Goal: Task Accomplishment & Management: Use online tool/utility

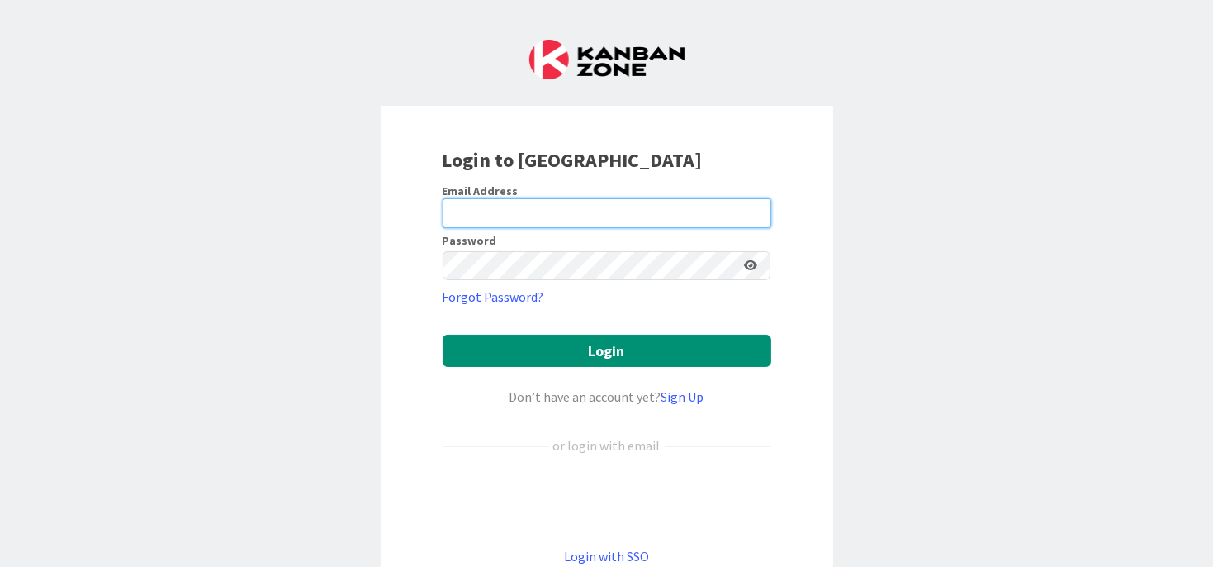
type input "gina@chevallierlaw.com"
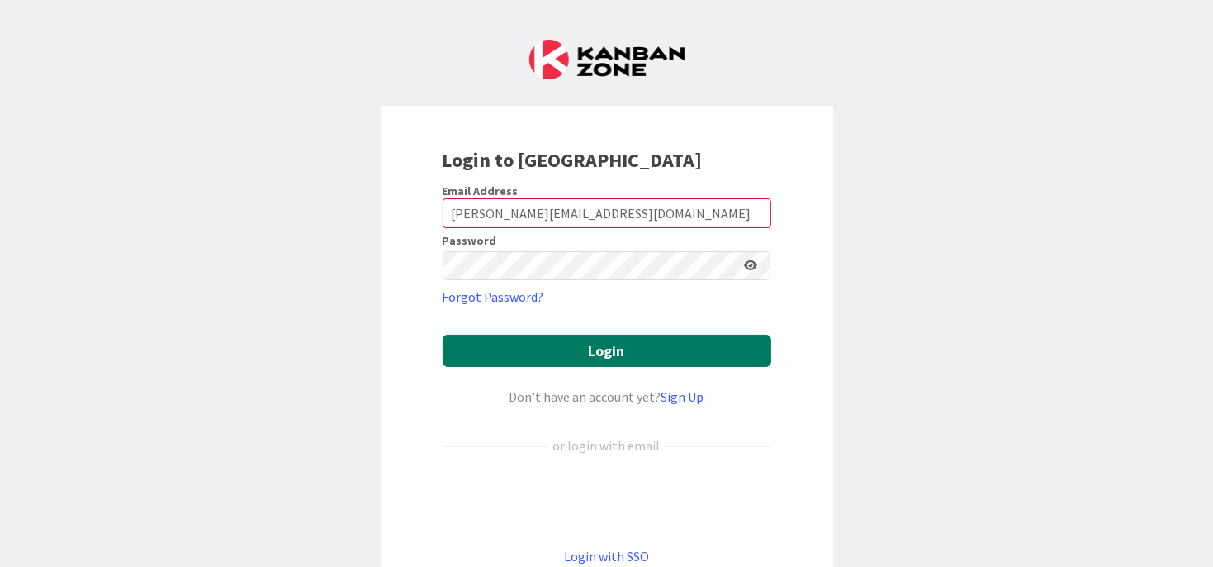
click at [582, 349] on button "Login" at bounding box center [607, 351] width 329 height 32
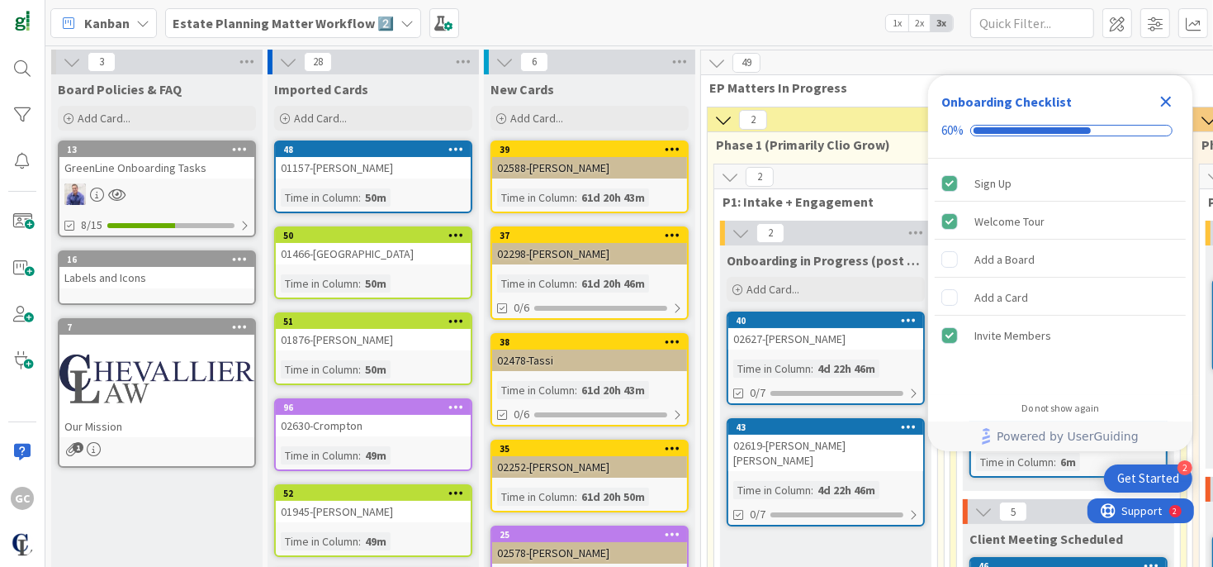
click at [1162, 97] on icon "Close Checklist" at bounding box center [1166, 102] width 11 height 11
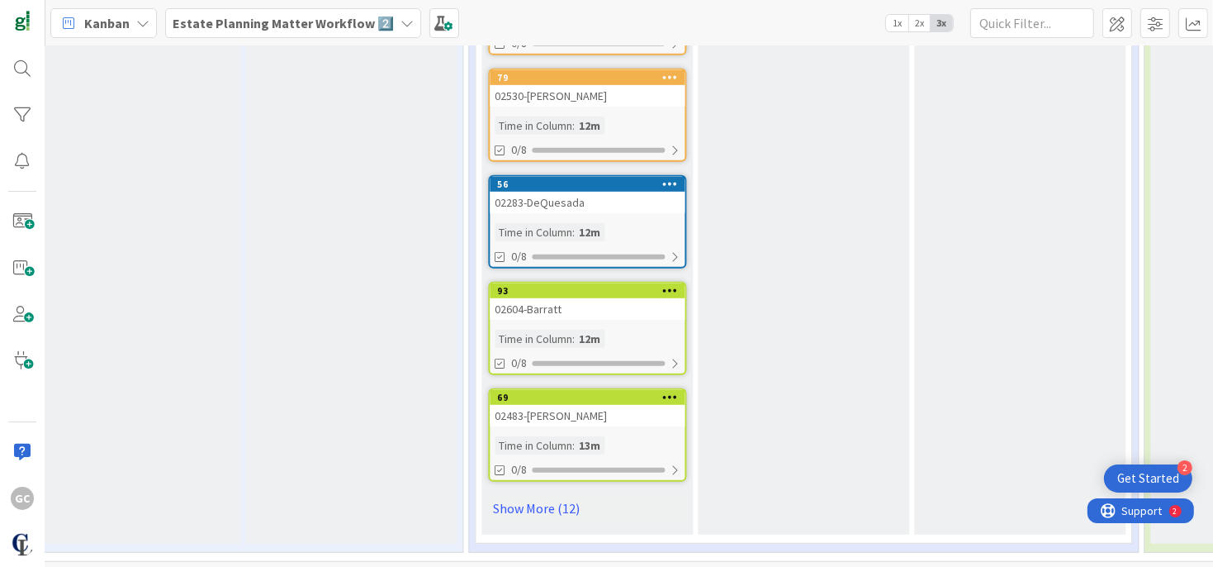
scroll to position [838, 2765]
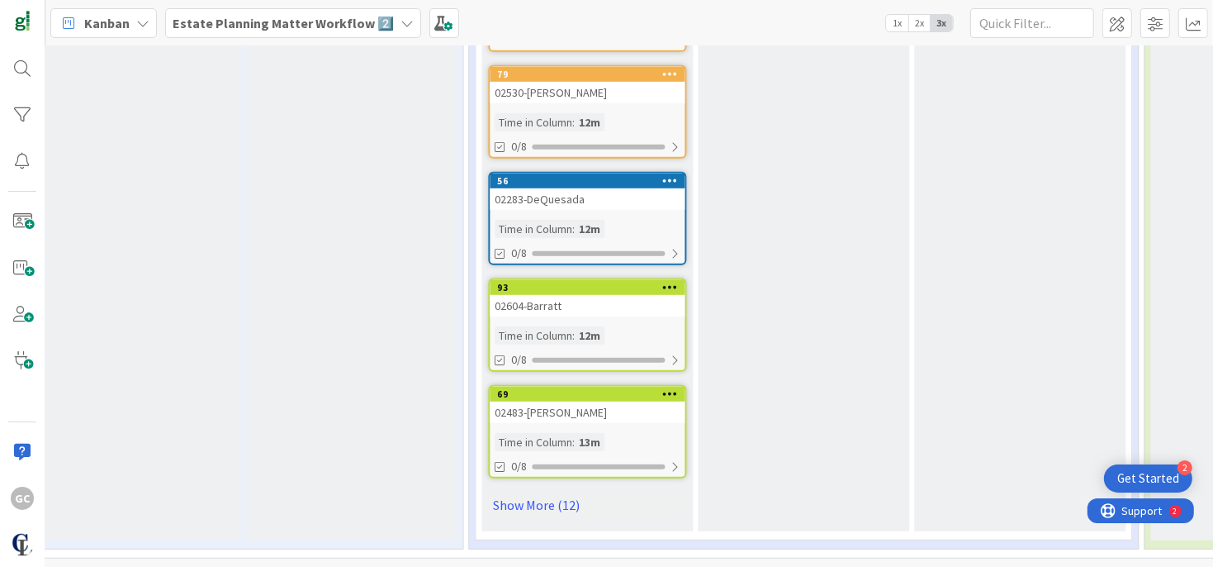
click at [528, 498] on link "Show More (12)" at bounding box center [587, 504] width 198 height 26
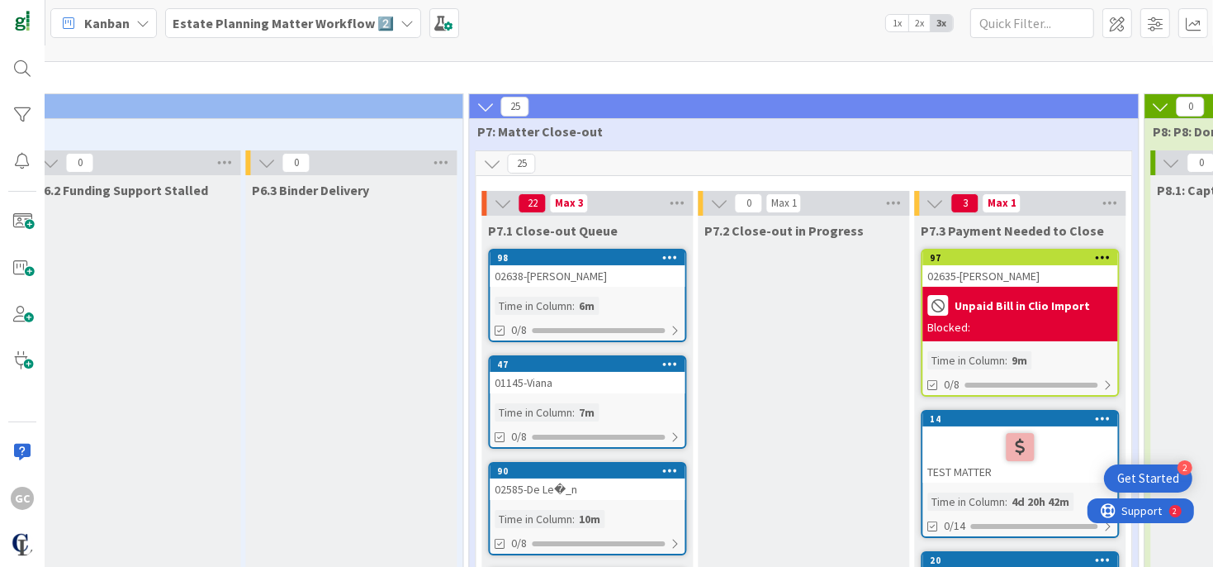
scroll to position [0, 2765]
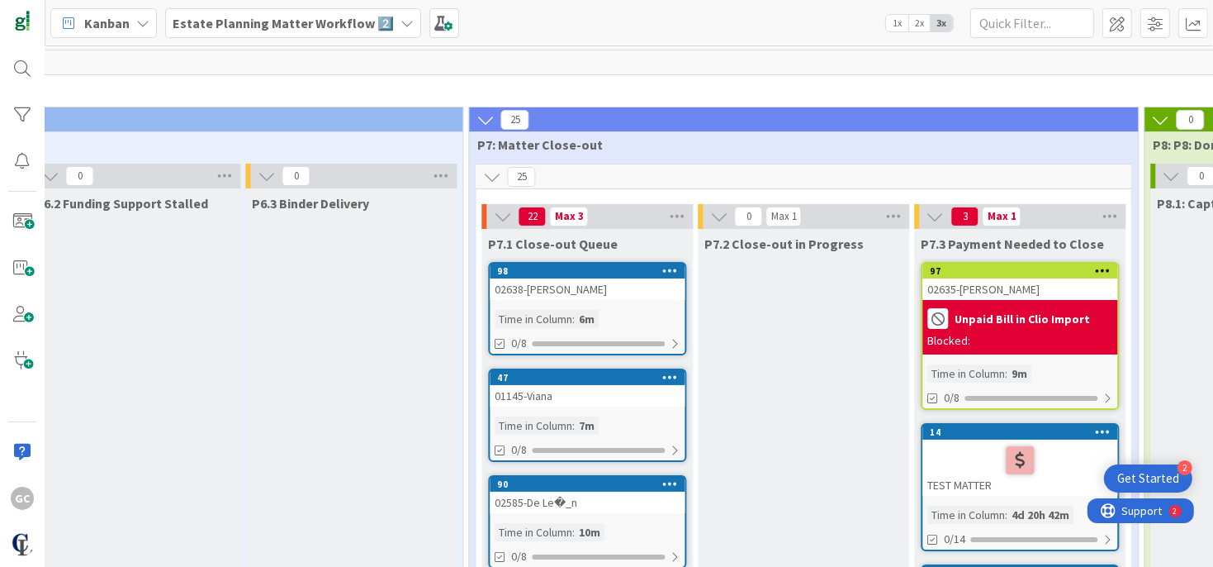
click at [483, 121] on icon at bounding box center [485, 120] width 18 height 18
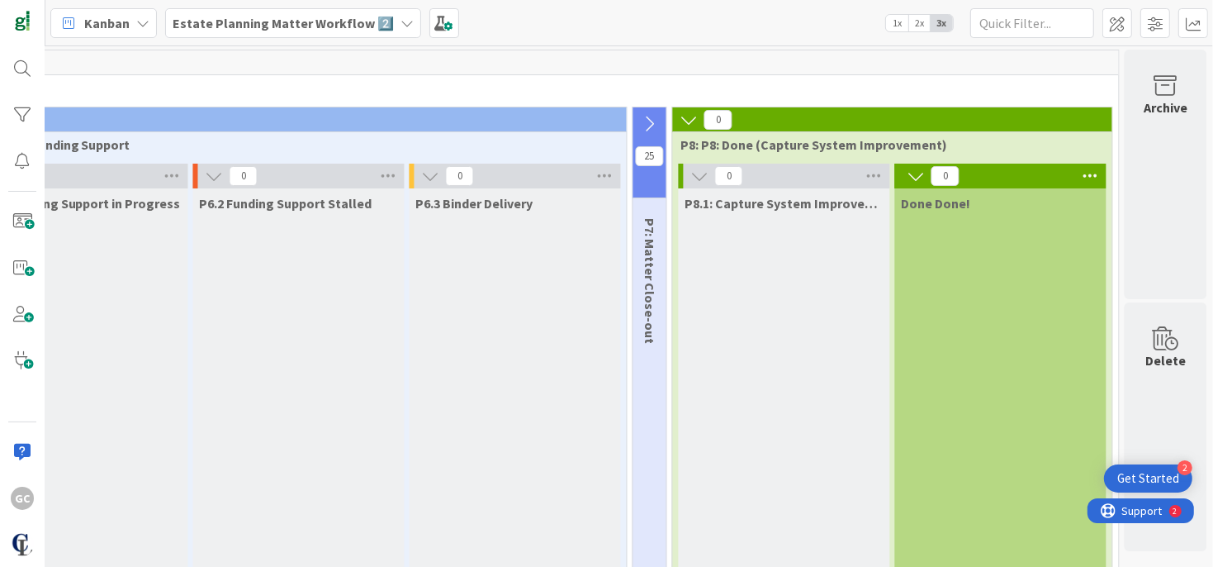
scroll to position [0, 2607]
click at [681, 123] on icon at bounding box center [689, 120] width 18 height 18
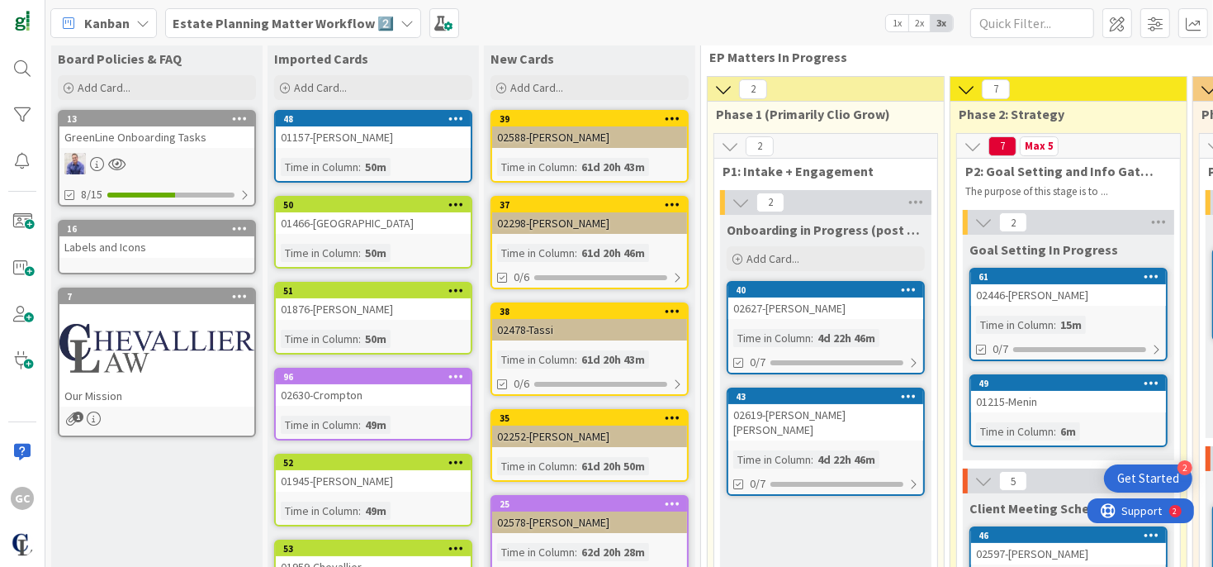
scroll to position [3, 0]
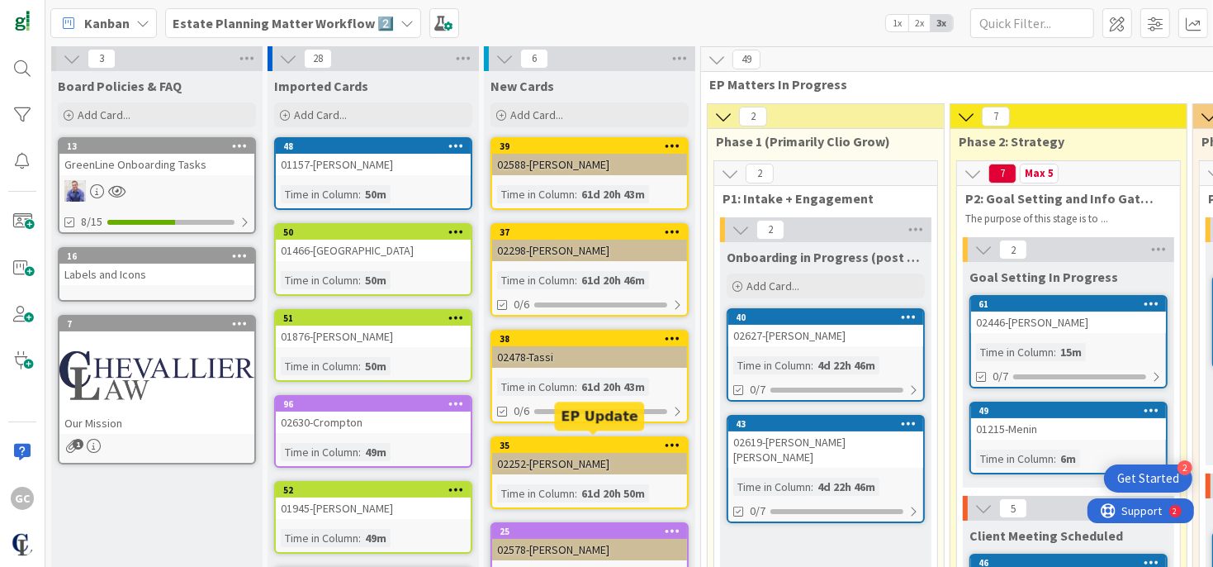
click at [588, 445] on div "35" at bounding box center [594, 445] width 188 height 12
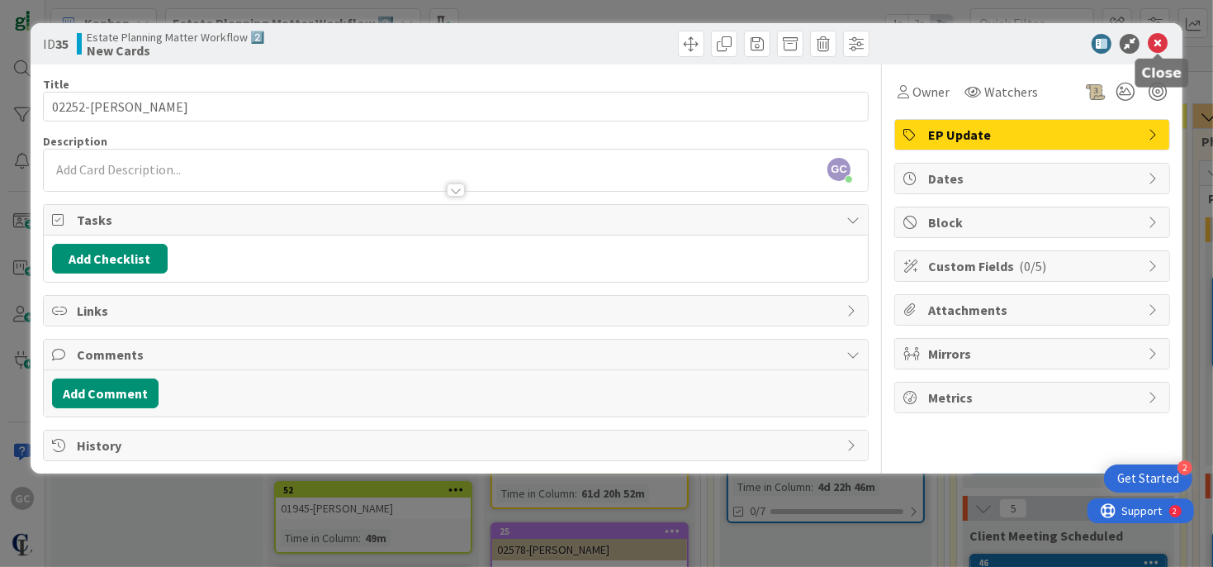
click at [1162, 40] on icon at bounding box center [1158, 44] width 20 height 20
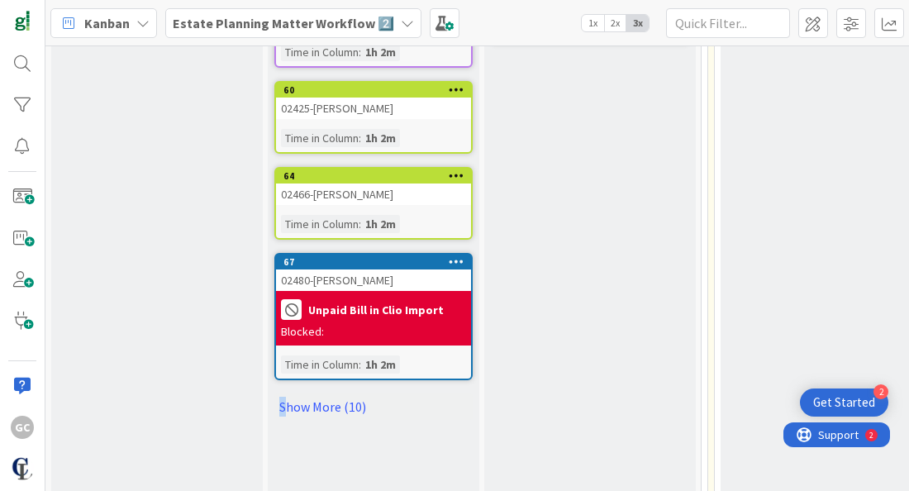
scroll to position [745, 0]
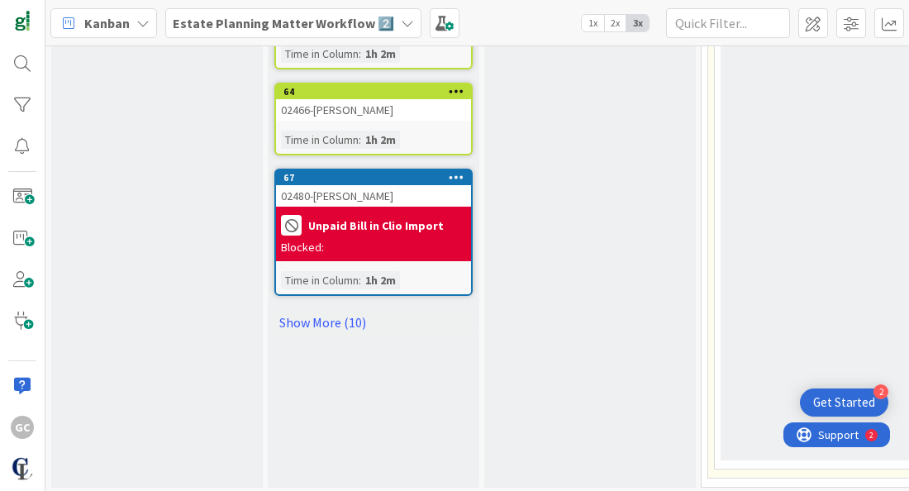
drag, startPoint x: 250, startPoint y: 477, endPoint x: 369, endPoint y: 498, distance: 120.7
click at [369, 491] on html "2 Get Started GC Kanban Estate Planning Matter Workflow 2️⃣ 1x 2x 3x 4 Board Po…" at bounding box center [454, 245] width 909 height 491
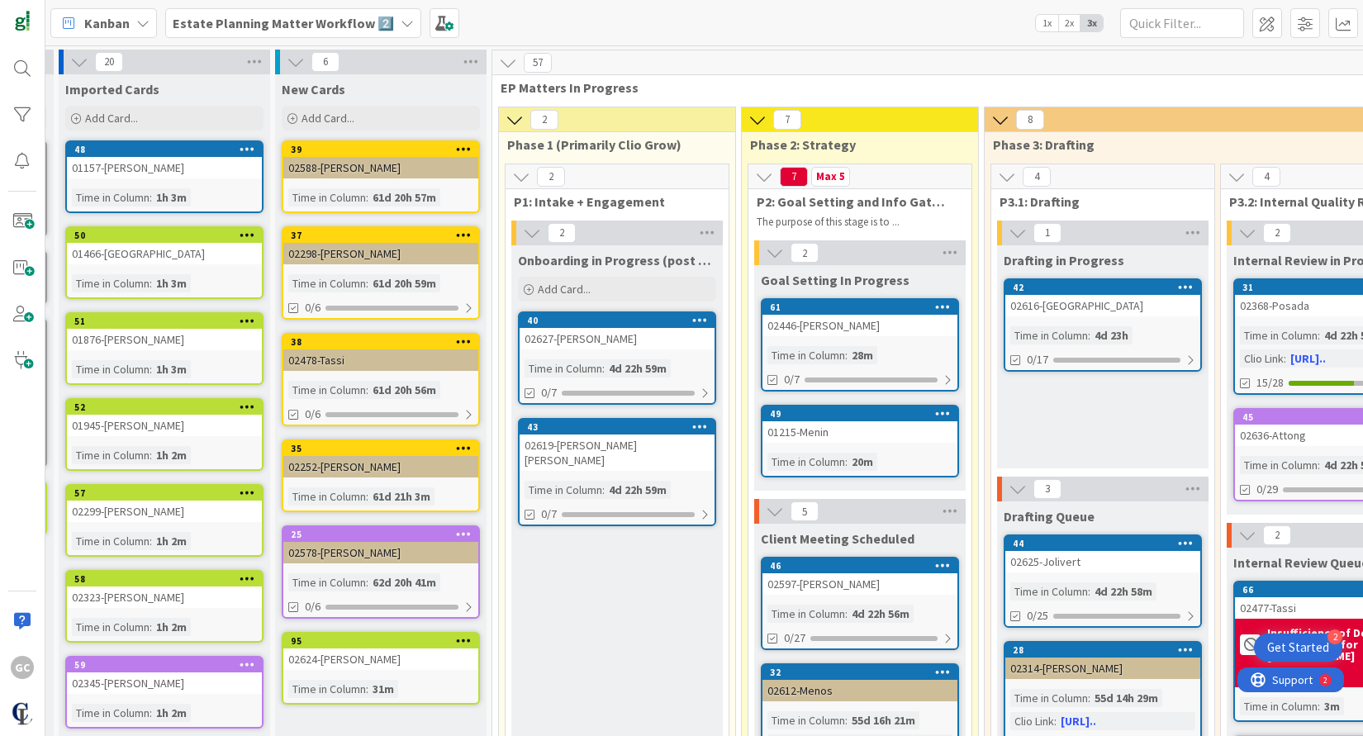
scroll to position [0, 0]
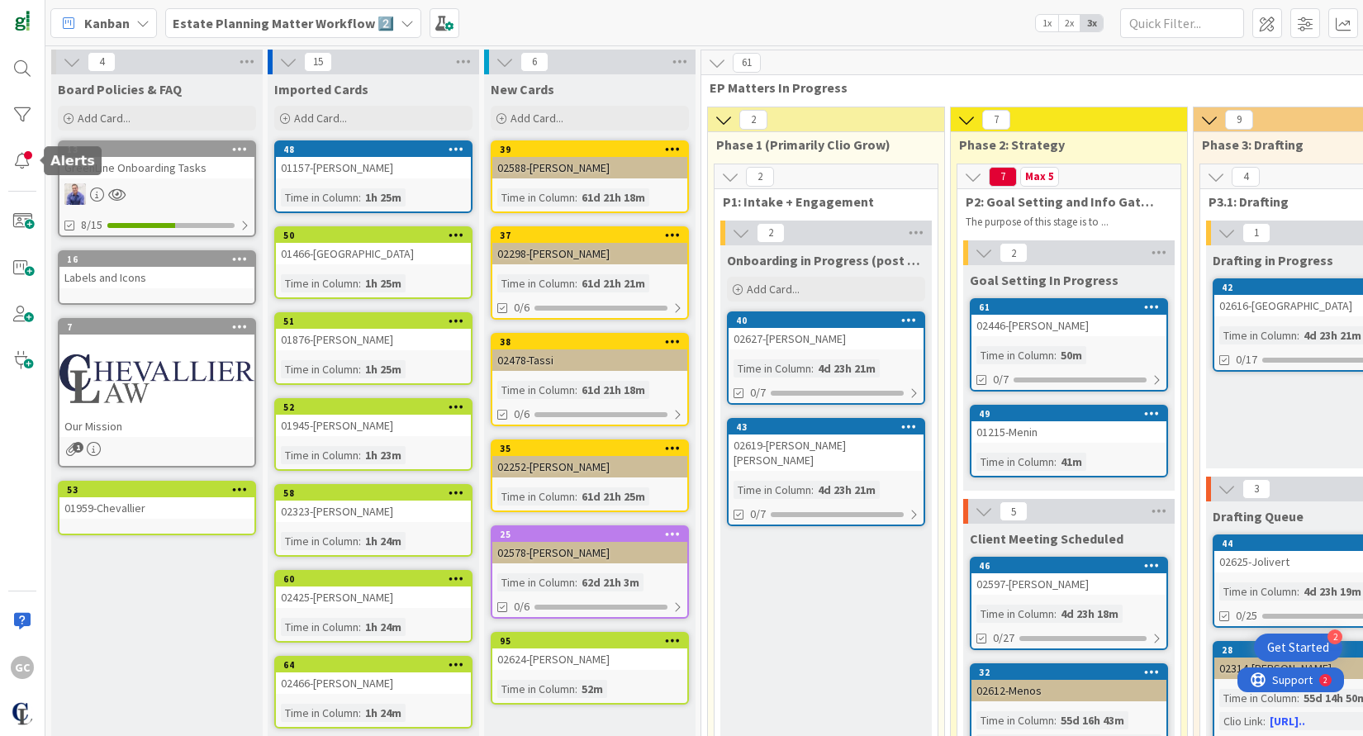
click at [25, 162] on div at bounding box center [22, 161] width 33 height 33
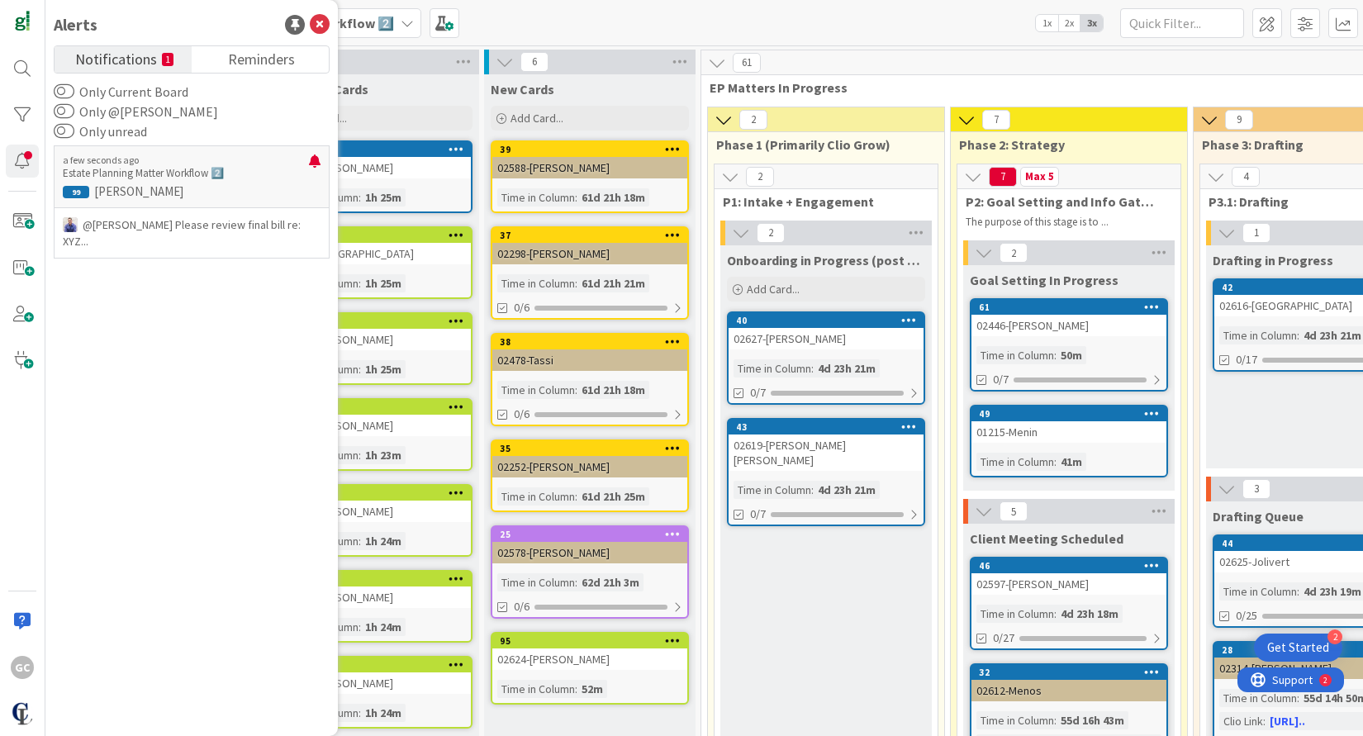
click at [213, 472] on div "a few seconds ago Estate Planning Matter Workflow 2️⃣ 99 [PERSON_NAME] @[PERSON…" at bounding box center [192, 432] width 276 height 582
